Goal: Task Accomplishment & Management: Manage account settings

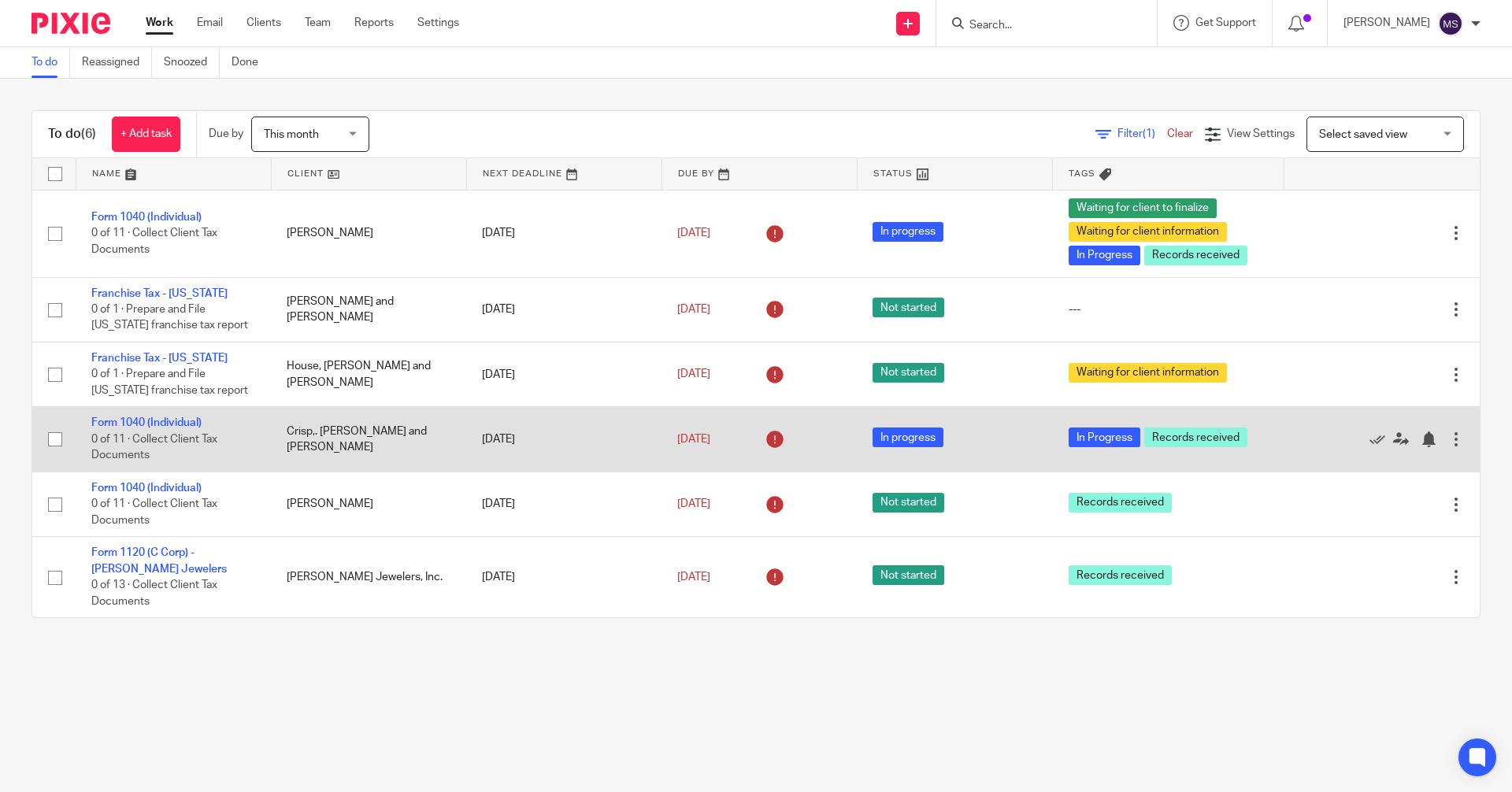
drag, startPoint x: 154, startPoint y: 487, endPoint x: 223, endPoint y: 459, distance: 74.5
click at [156, 487] on link "Form 1040 (Individual)" at bounding box center [146, 488] width 110 height 11
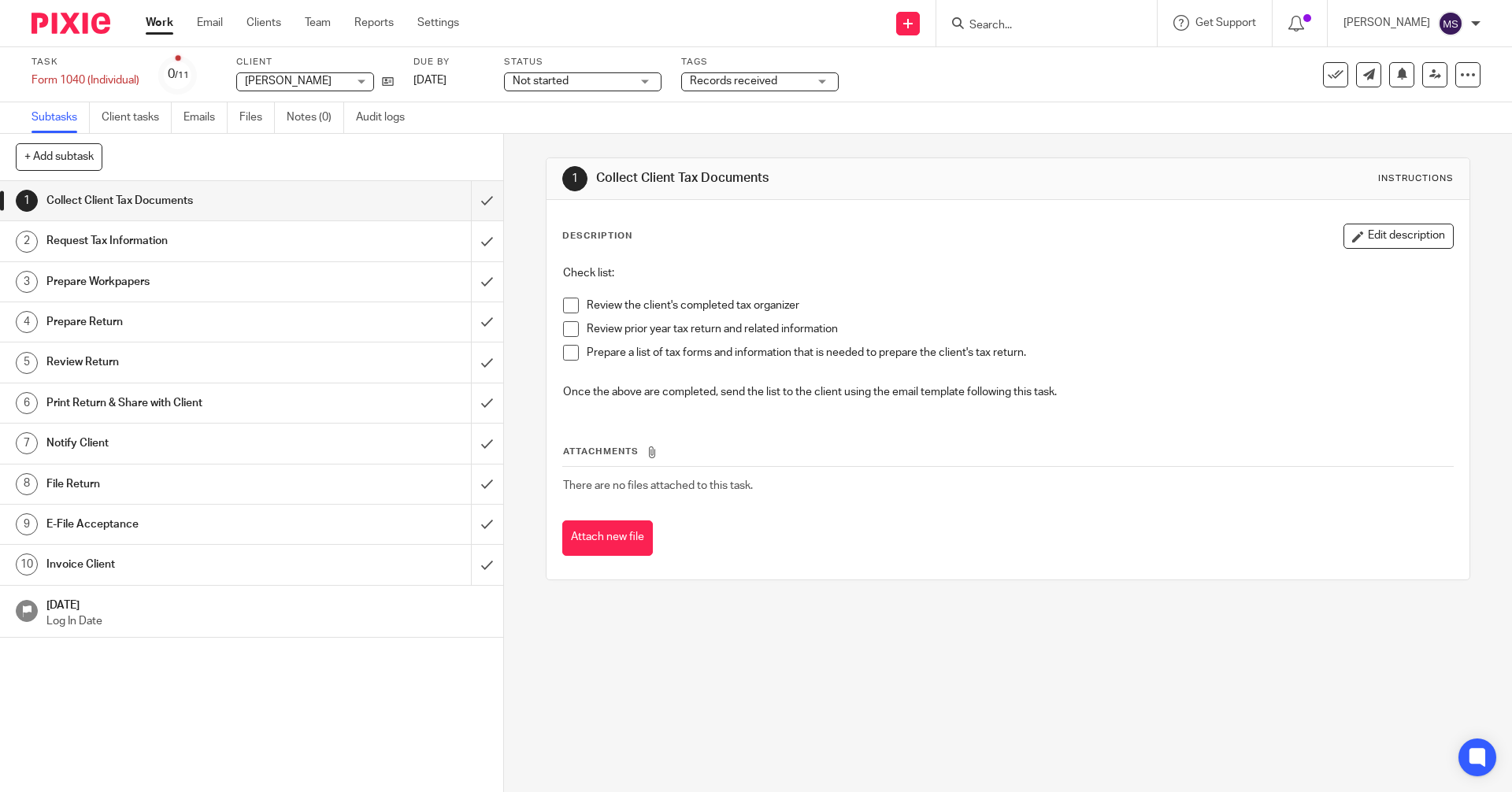
click at [642, 85] on div "Not started Not started" at bounding box center [582, 82] width 157 height 19
click at [578, 134] on li "In progress" at bounding box center [584, 139] width 156 height 33
click at [763, 84] on span "Records received" at bounding box center [733, 81] width 87 height 11
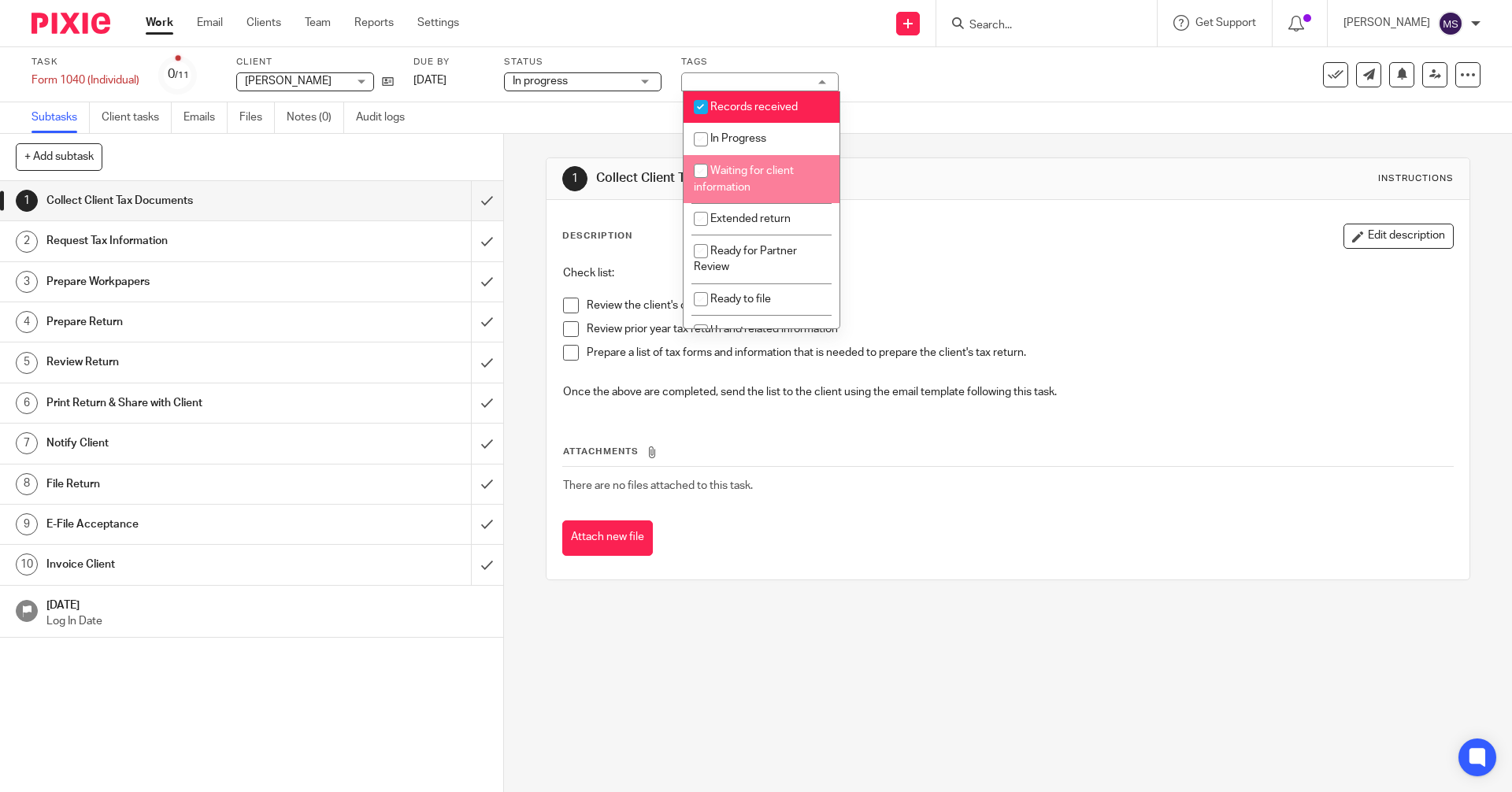
click at [701, 168] on input "checkbox" at bounding box center [701, 171] width 30 height 30
checkbox input "true"
click at [1039, 260] on div "Check list: Review the client's completed tax organizer Review prior year tax r…" at bounding box center [1008, 334] width 905 height 154
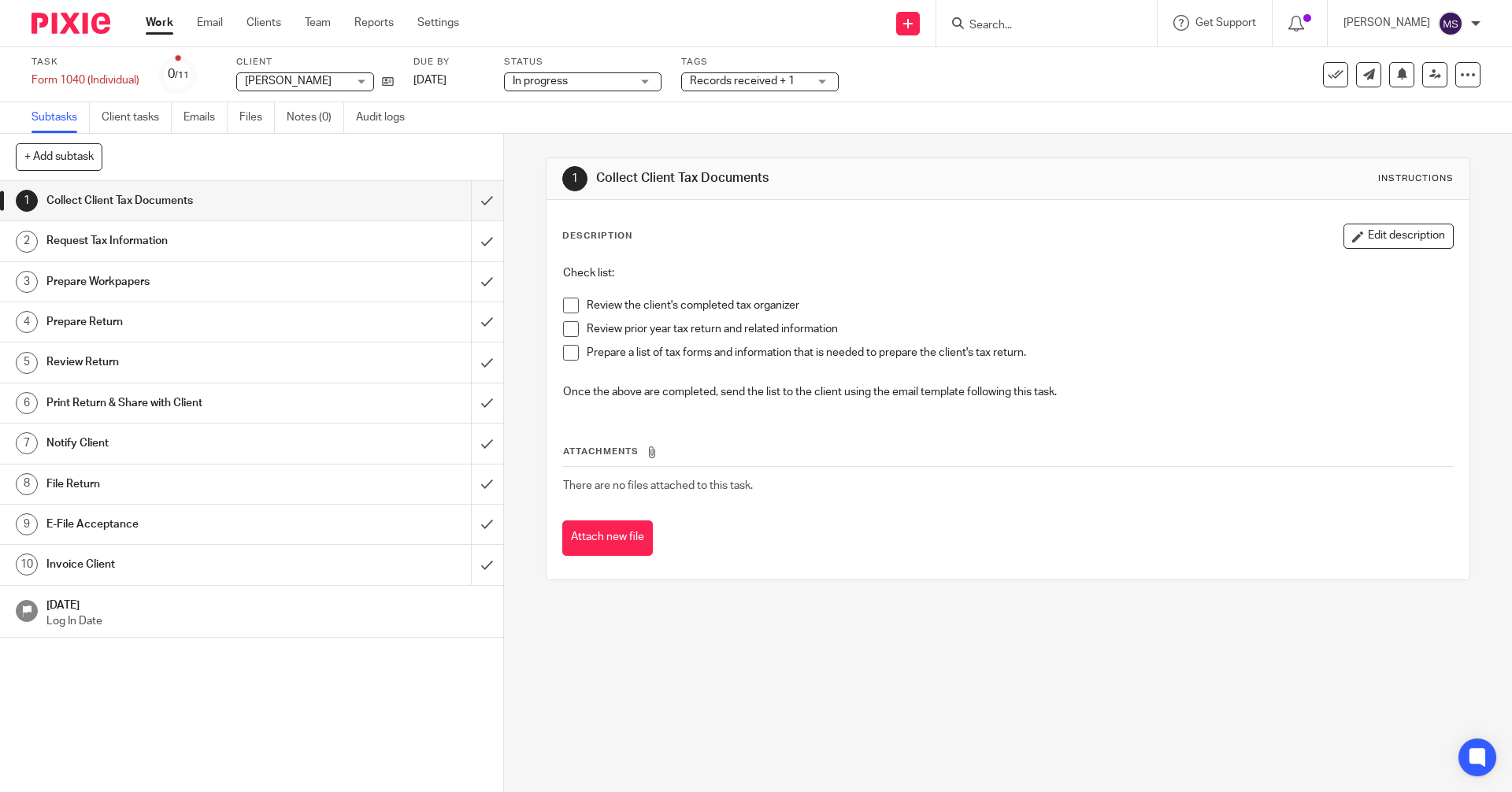
click at [168, 25] on link "Work" at bounding box center [159, 22] width 27 height 15
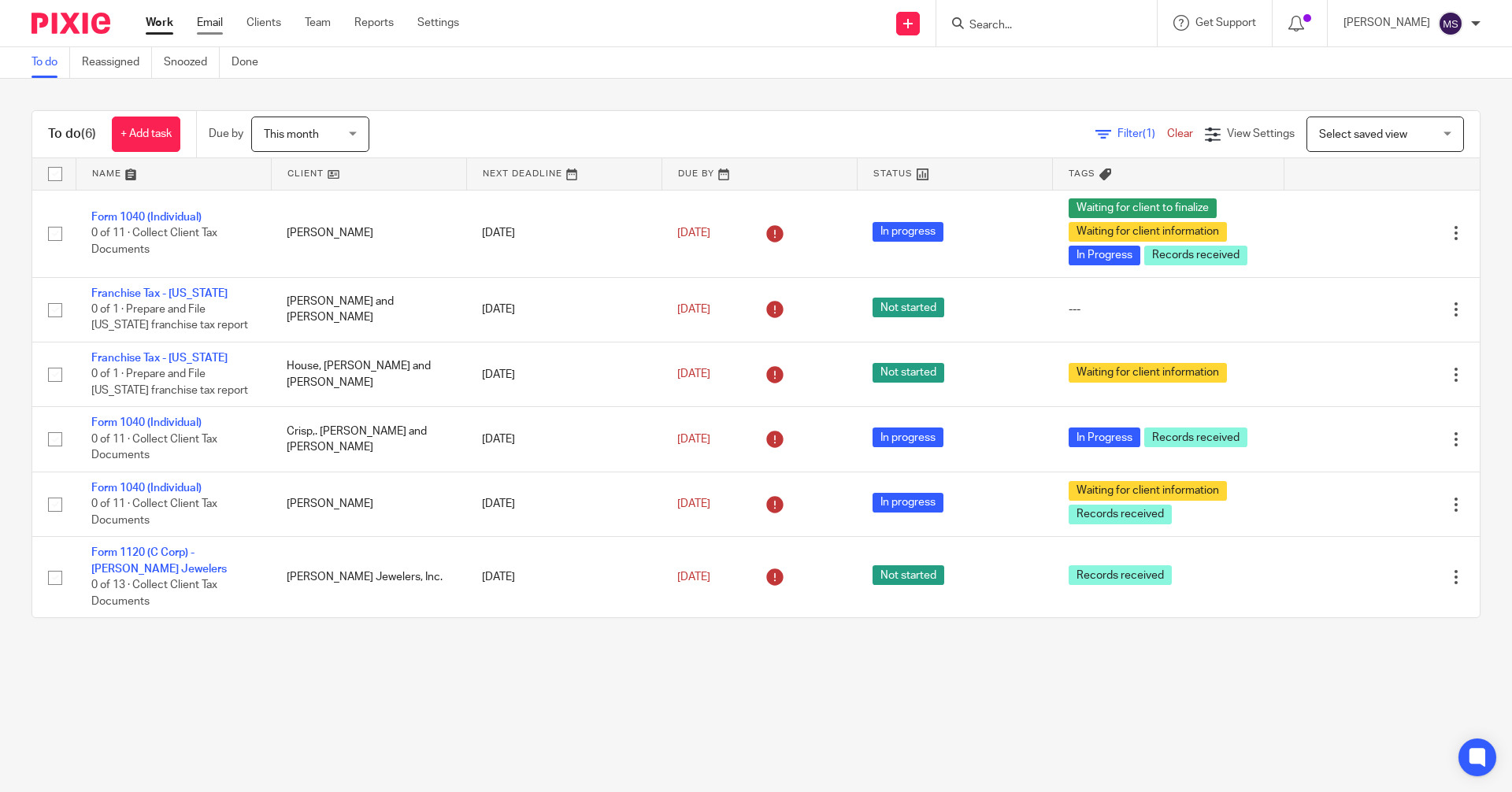
click at [220, 24] on link "Email" at bounding box center [210, 22] width 26 height 15
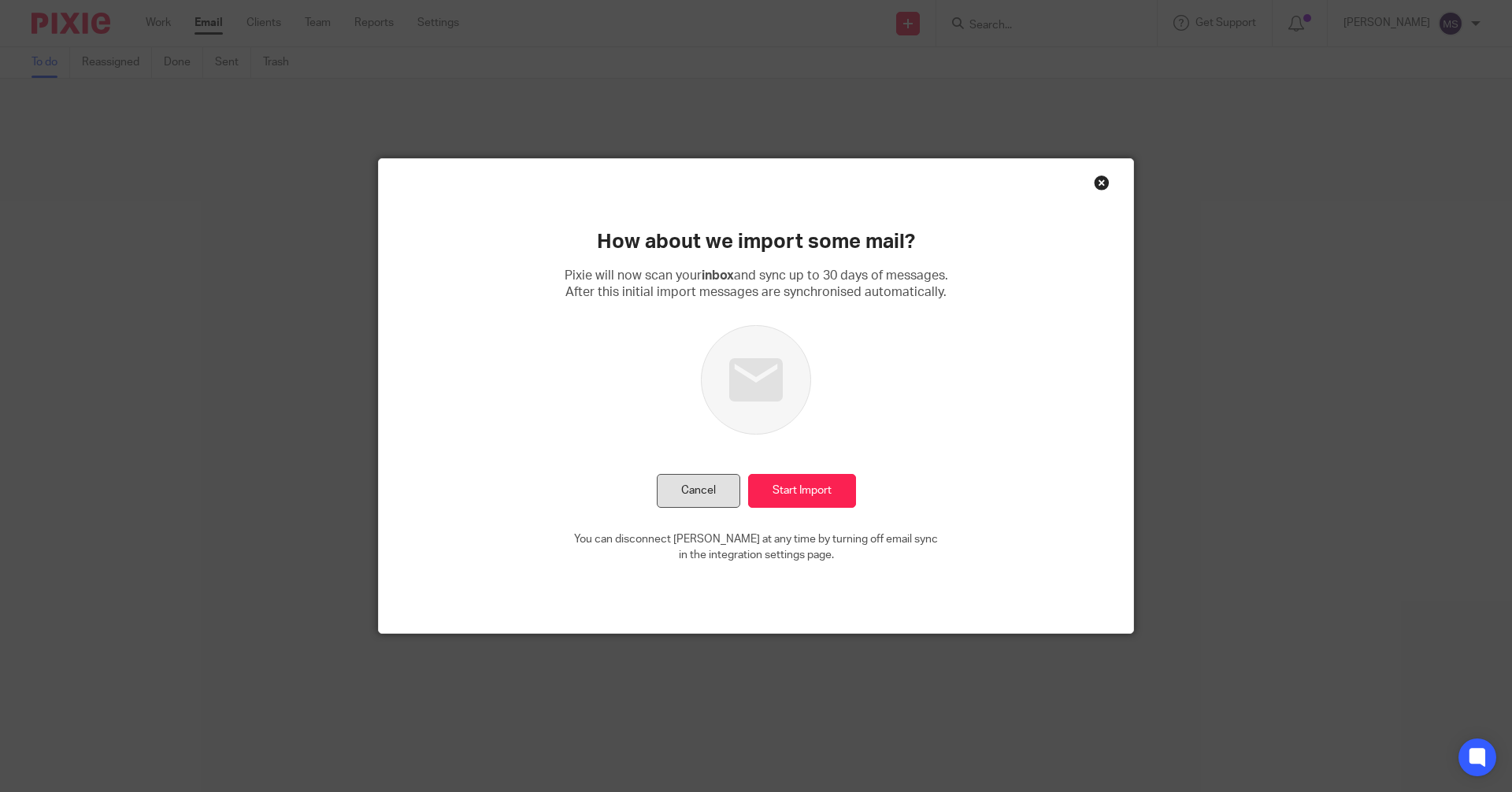
click at [701, 493] on button "Cancel" at bounding box center [699, 490] width 84 height 34
